Goal: Task Accomplishment & Management: Complete application form

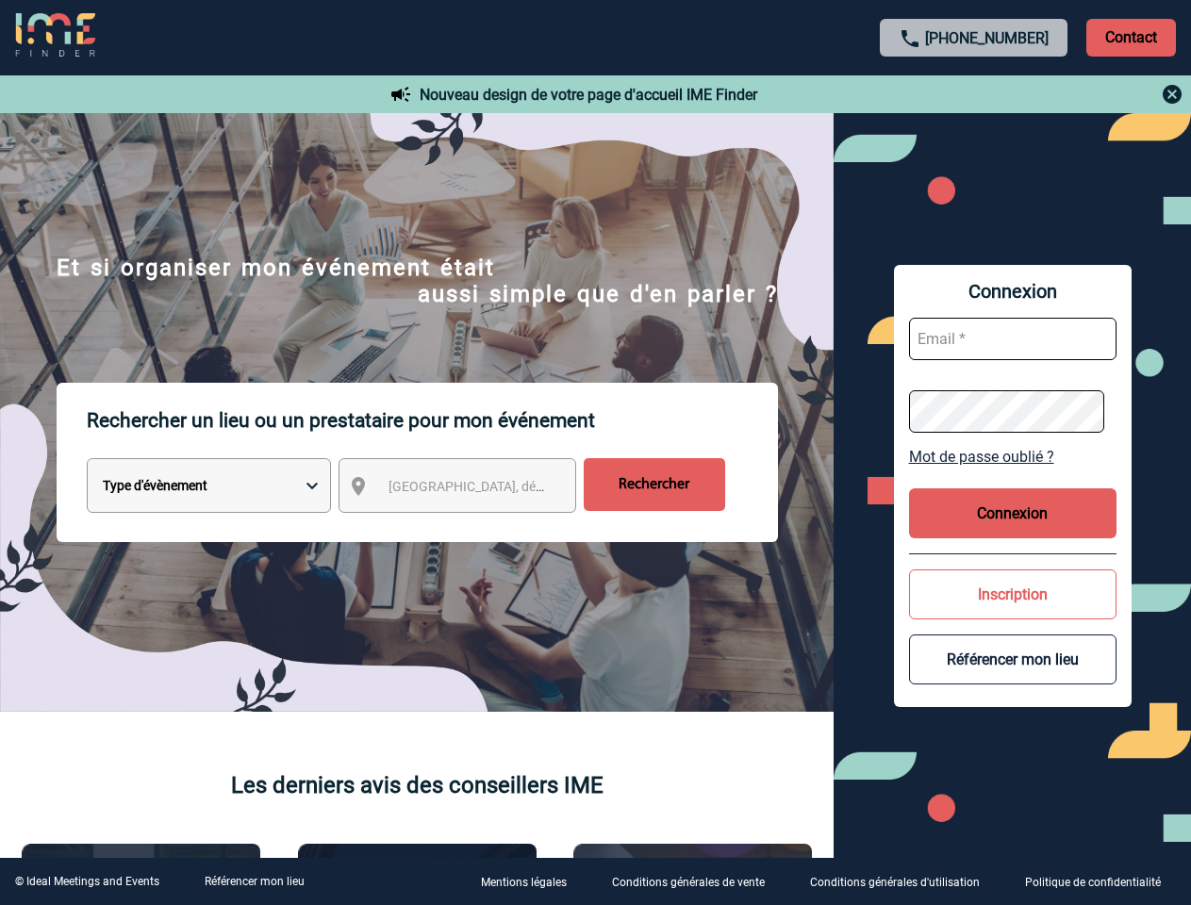
click at [595, 453] on p "Rechercher un lieu ou un prestataire pour mon événement" at bounding box center [432, 420] width 691 height 75
click at [1130, 37] on p "Contact" at bounding box center [1131, 38] width 90 height 38
click at [974, 94] on div at bounding box center [975, 94] width 420 height 23
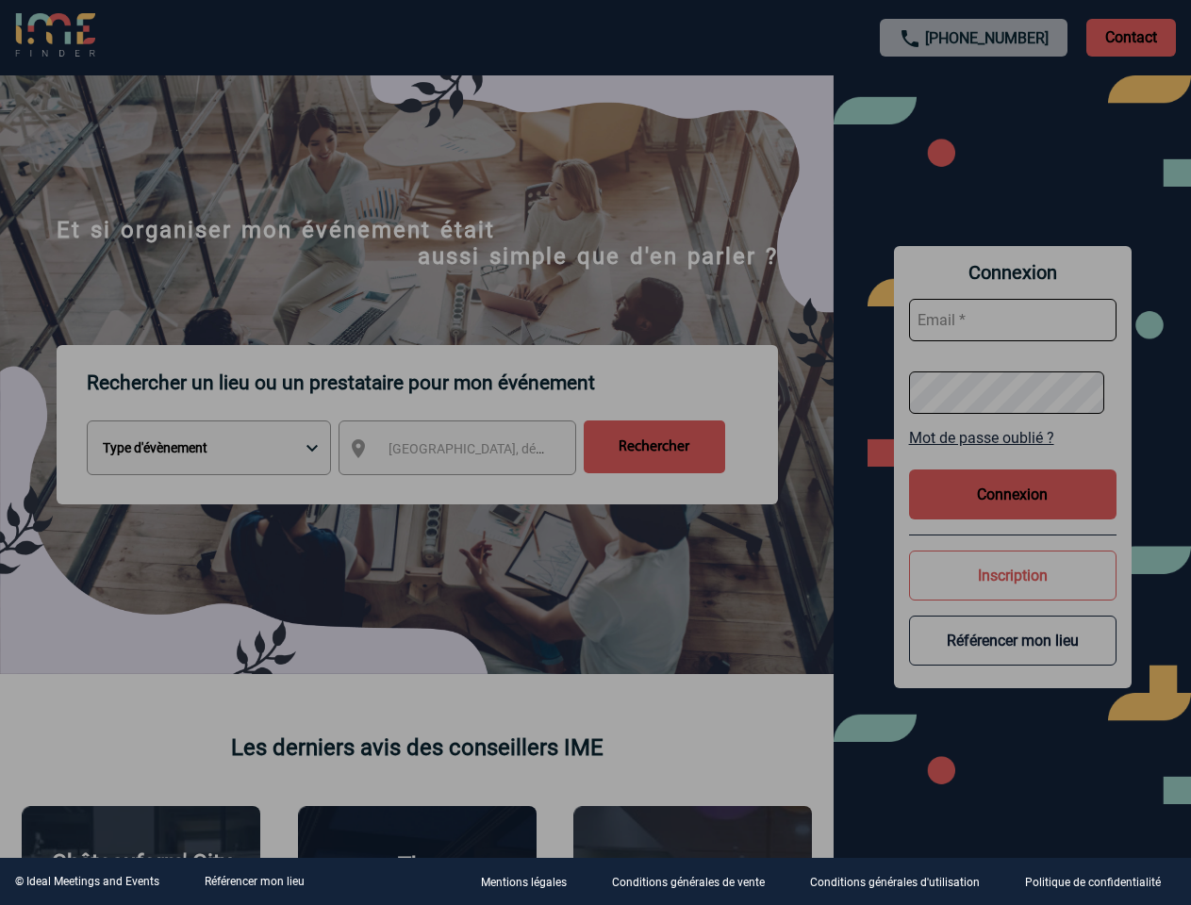
click at [474, 489] on div at bounding box center [595, 452] width 1191 height 905
click at [1013, 456] on div at bounding box center [595, 452] width 1191 height 905
click at [1013, 513] on div at bounding box center [595, 452] width 1191 height 905
click at [1013, 594] on div at bounding box center [595, 452] width 1191 height 905
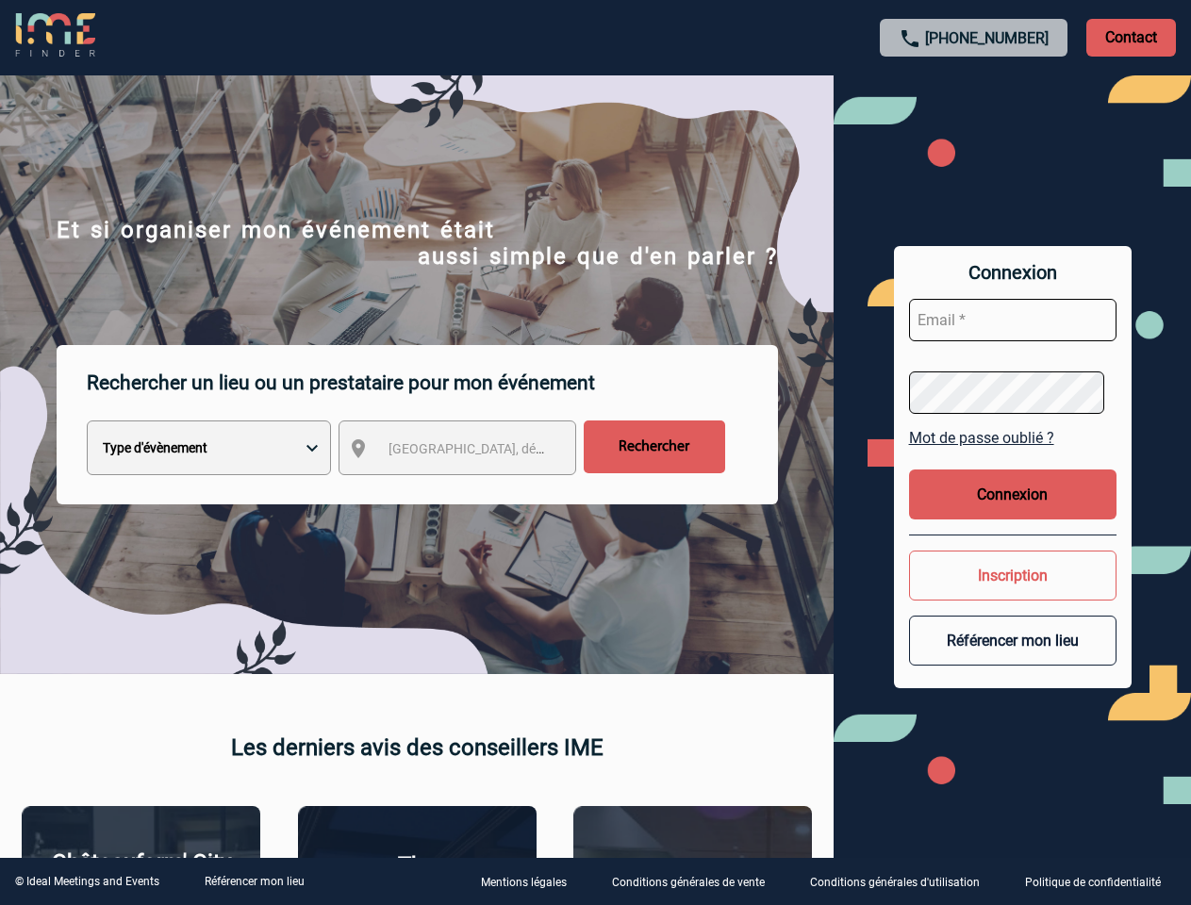
click at [1013, 659] on button "Référencer mon lieu" at bounding box center [1012, 641] width 207 height 50
click at [254, 881] on link "Référencer mon lieu" at bounding box center [255, 881] width 100 height 13
